Goal: Transaction & Acquisition: Purchase product/service

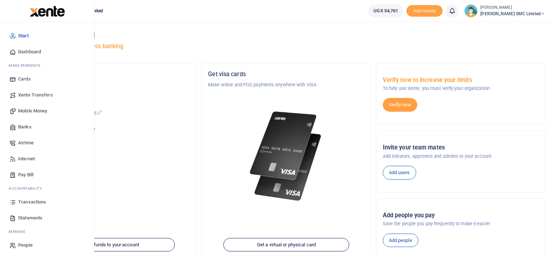
click at [23, 110] on span "Mobile Money" at bounding box center [32, 110] width 29 height 7
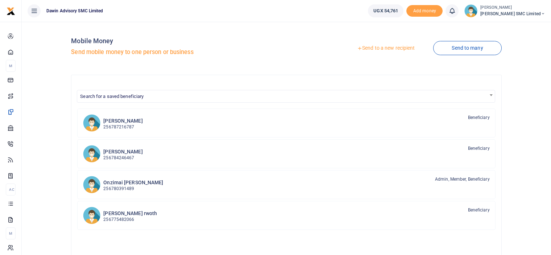
click at [377, 46] on link "Send to a new recipient" at bounding box center [386, 48] width 95 height 13
click at [165, 183] on div "Onzimai Fredrick daniel 256780391489 Admin, Member, Beneficiary" at bounding box center [296, 184] width 386 height 17
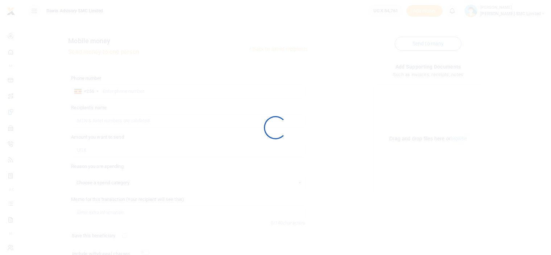
select select
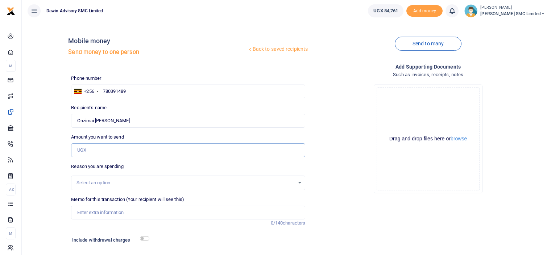
click at [96, 148] on input "Amount you want to send" at bounding box center [188, 150] width 234 height 14
type input "5"
type input "45,000"
click at [95, 210] on input "Memo for this transaction (Your recipient will see this)" at bounding box center [188, 213] width 234 height 14
type input "Being payment for the purchase of materials"
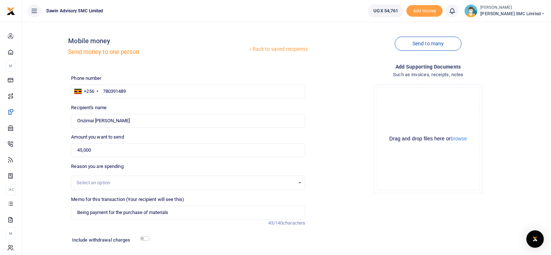
click at [324, 212] on div "Add supporting Documents Such as invoices, receipts, notes Drop your files here…" at bounding box center [428, 169] width 240 height 213
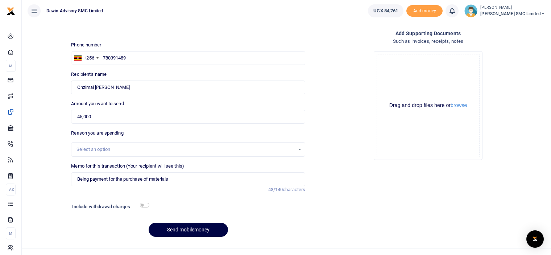
scroll to position [45, 0]
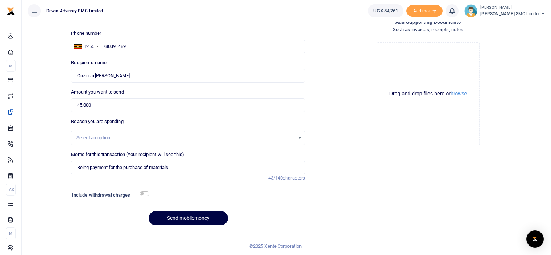
click at [145, 190] on div "Include withdrawal charges" at bounding box center [109, 196] width 80 height 12
click at [146, 191] on input "checkbox" at bounding box center [144, 193] width 9 height 5
checkbox input "true"
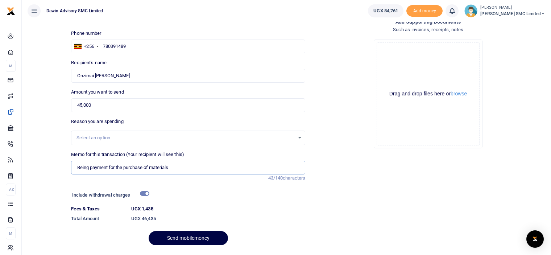
click at [175, 165] on input "Being payment for the purchase of materials" at bounding box center [188, 168] width 234 height 14
type input "Being payment for the purchase of production materials"
click at [190, 237] on button "Send mobilemoney" at bounding box center [188, 238] width 79 height 14
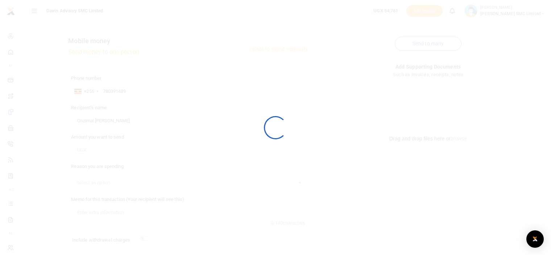
scroll to position [45, 0]
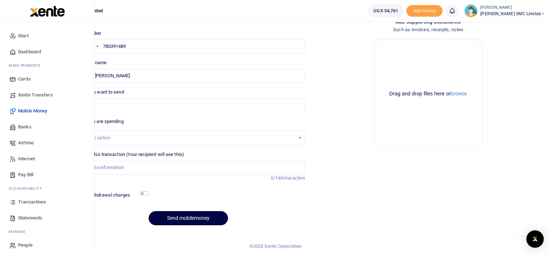
click at [22, 200] on span "Transactions" at bounding box center [32, 201] width 28 height 7
